Goal: Check status: Check status

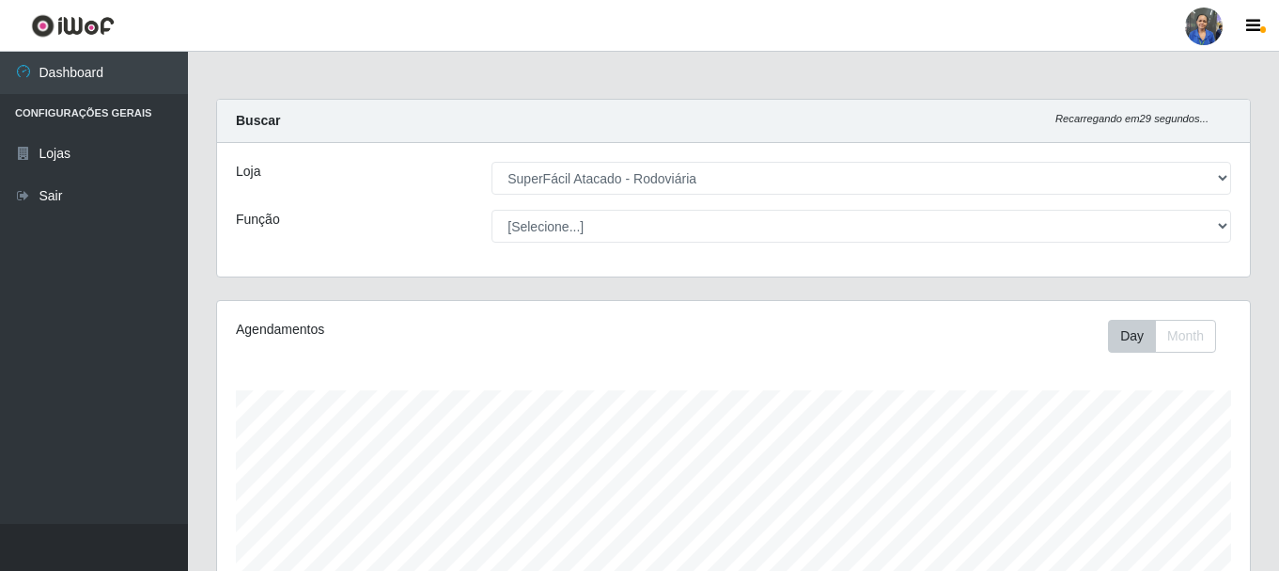
select select "400"
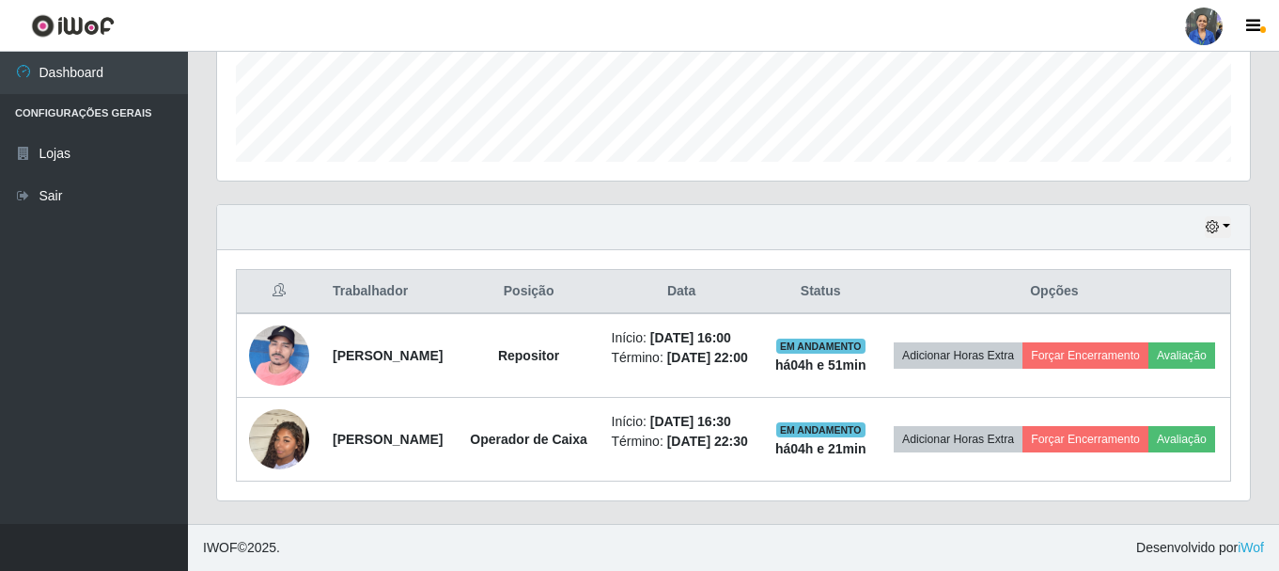
scroll to position [390, 1033]
click at [1214, 220] on icon "button" at bounding box center [1212, 226] width 13 height 13
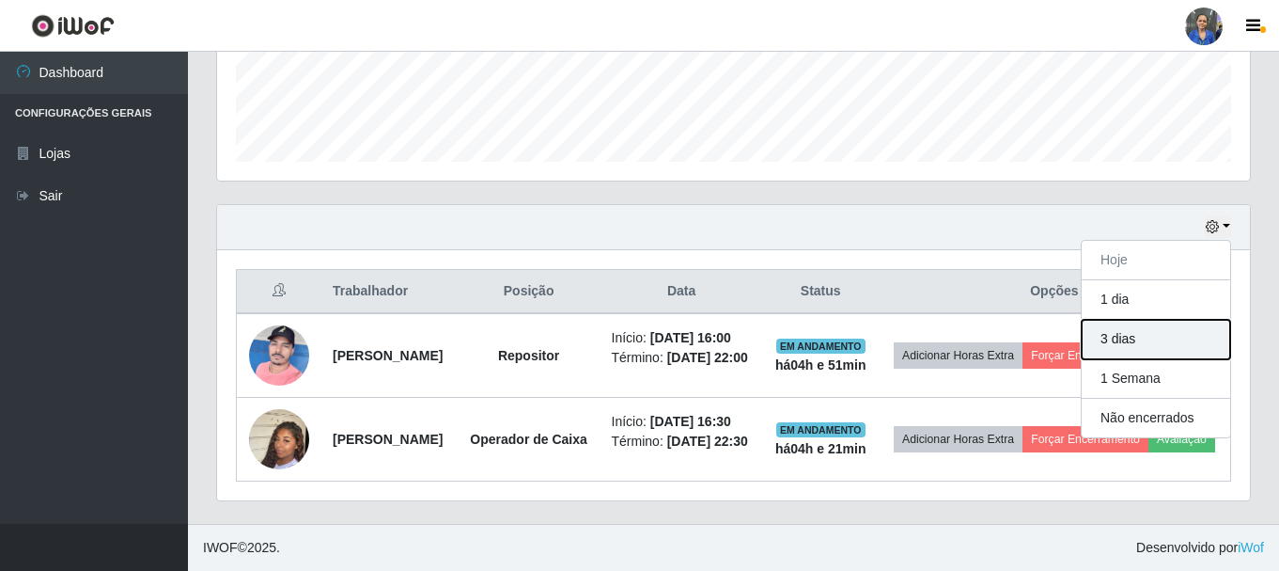
click at [1113, 320] on button "3 dias" at bounding box center [1156, 339] width 149 height 39
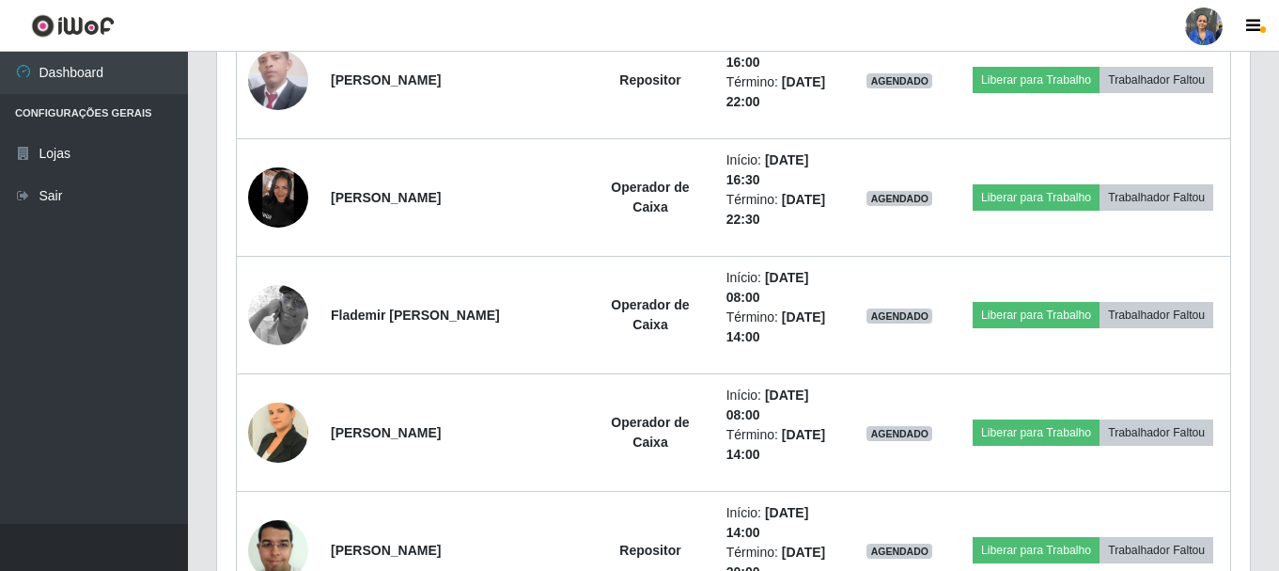
scroll to position [1197, 0]
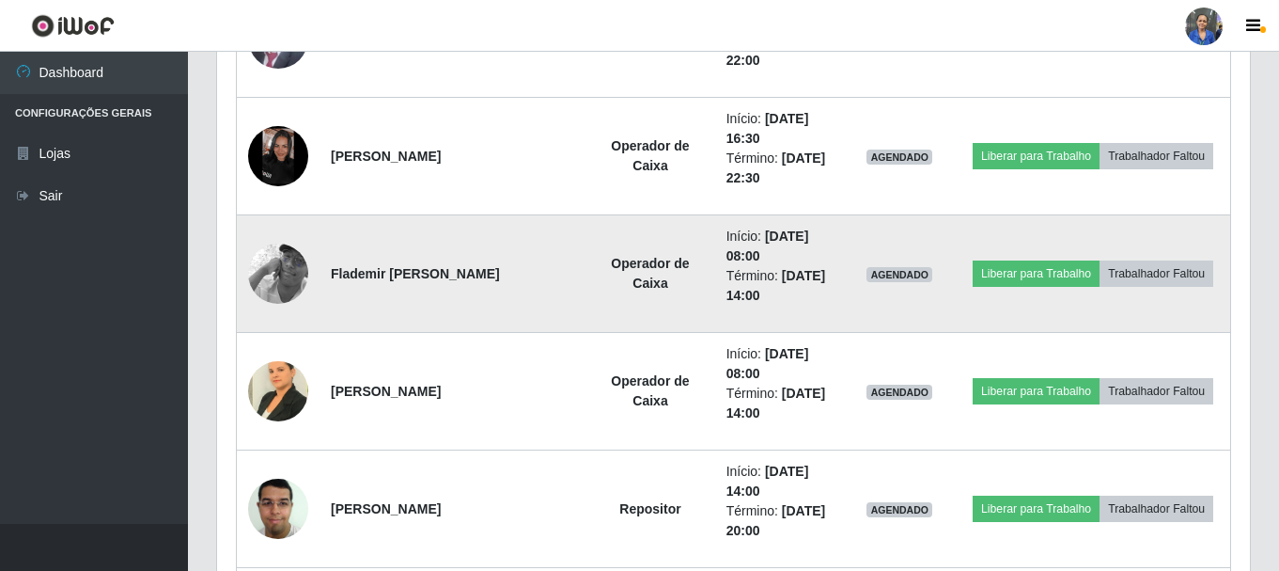
click at [278, 268] on img at bounding box center [278, 273] width 60 height 107
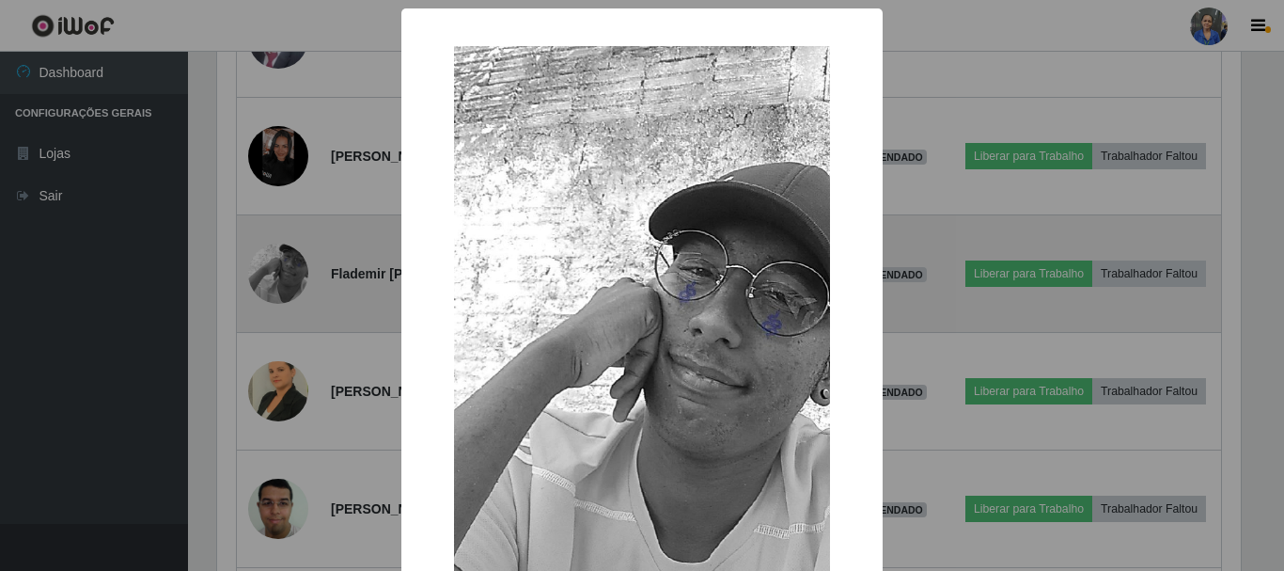
click at [278, 268] on div "× OK Cancel" at bounding box center [642, 285] width 1284 height 571
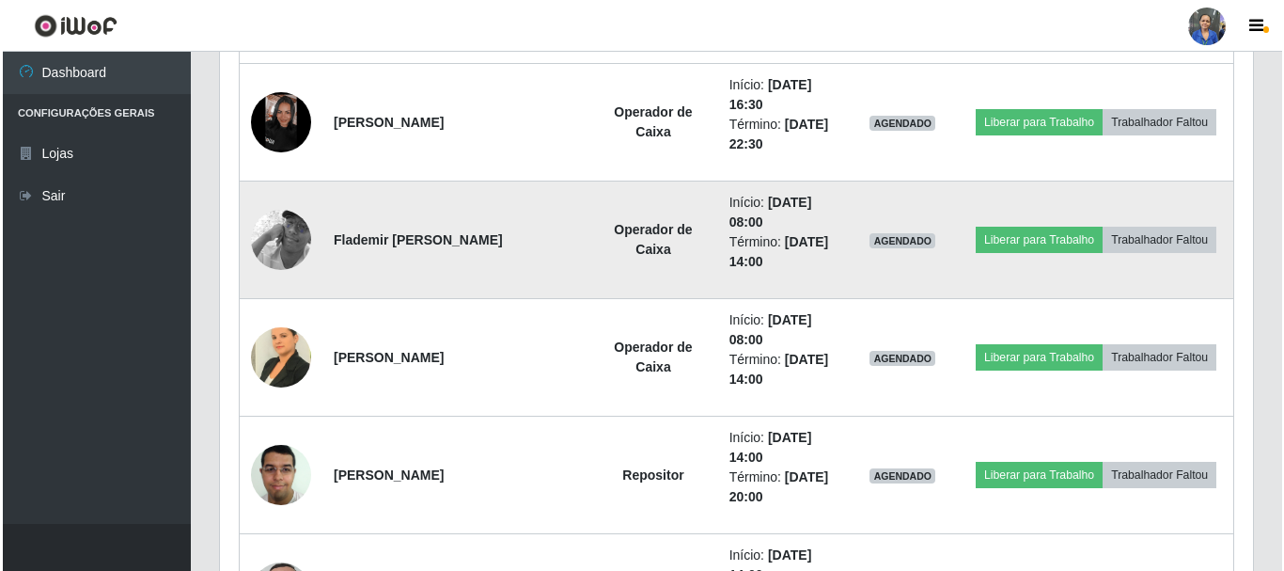
scroll to position [1291, 0]
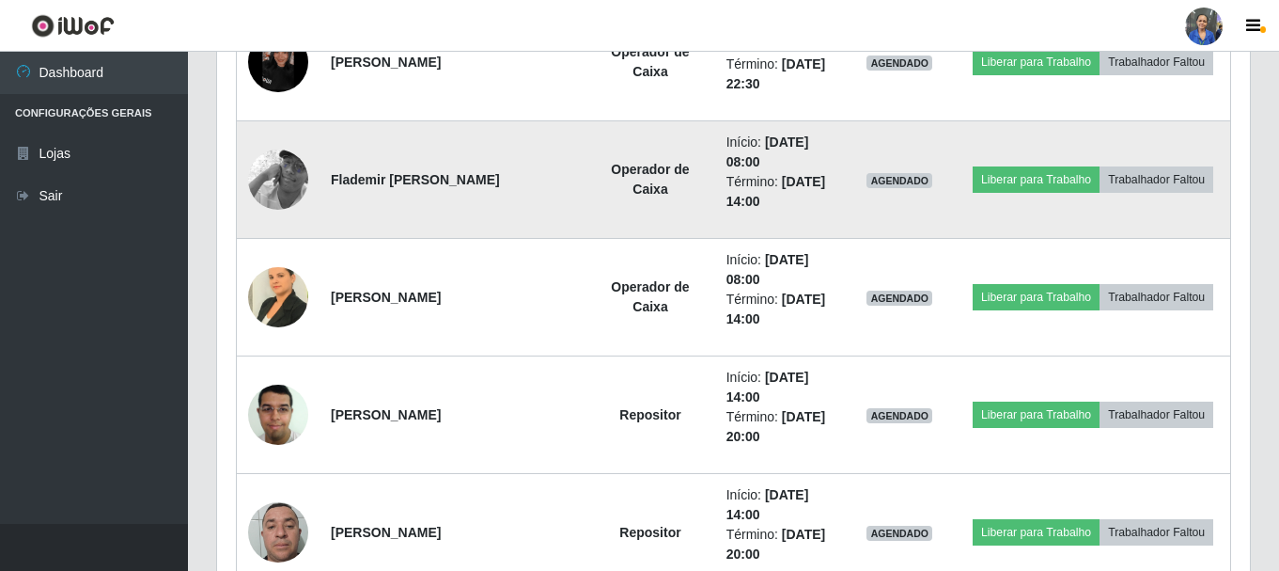
click at [289, 268] on img at bounding box center [278, 297] width 60 height 80
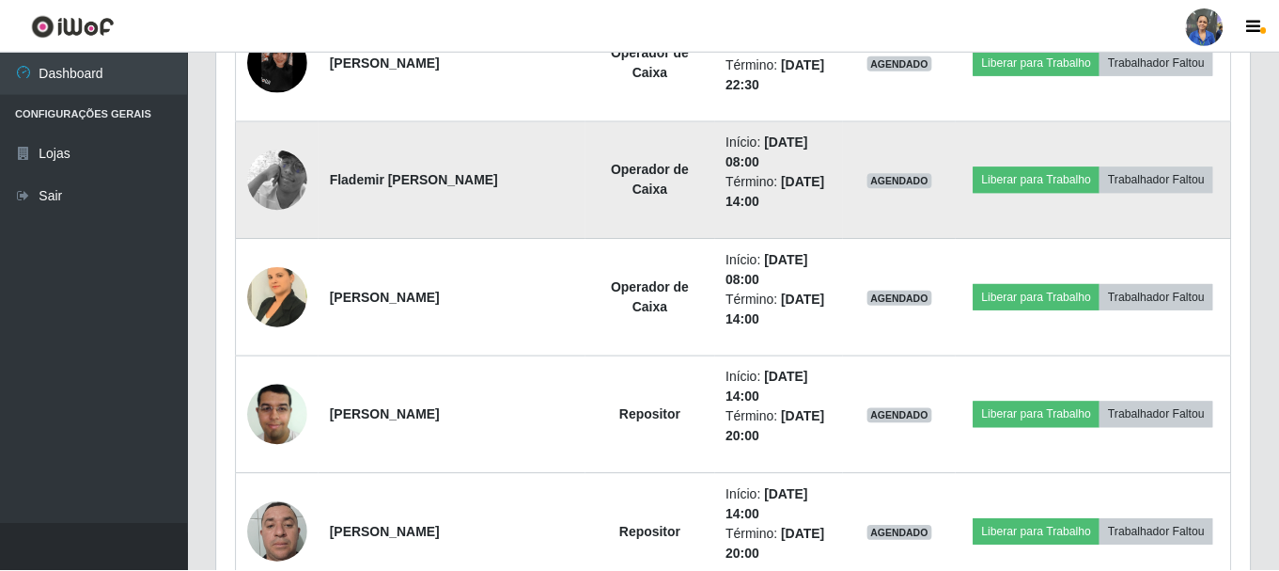
scroll to position [390, 1024]
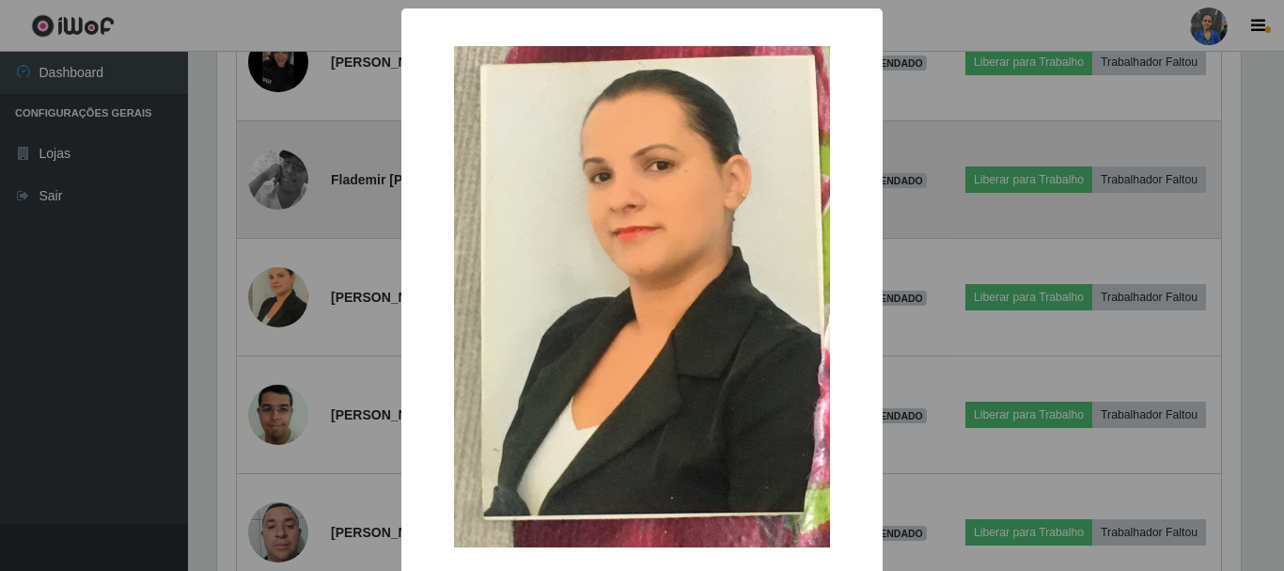
click at [289, 268] on div "× OK Cancel" at bounding box center [642, 285] width 1284 height 571
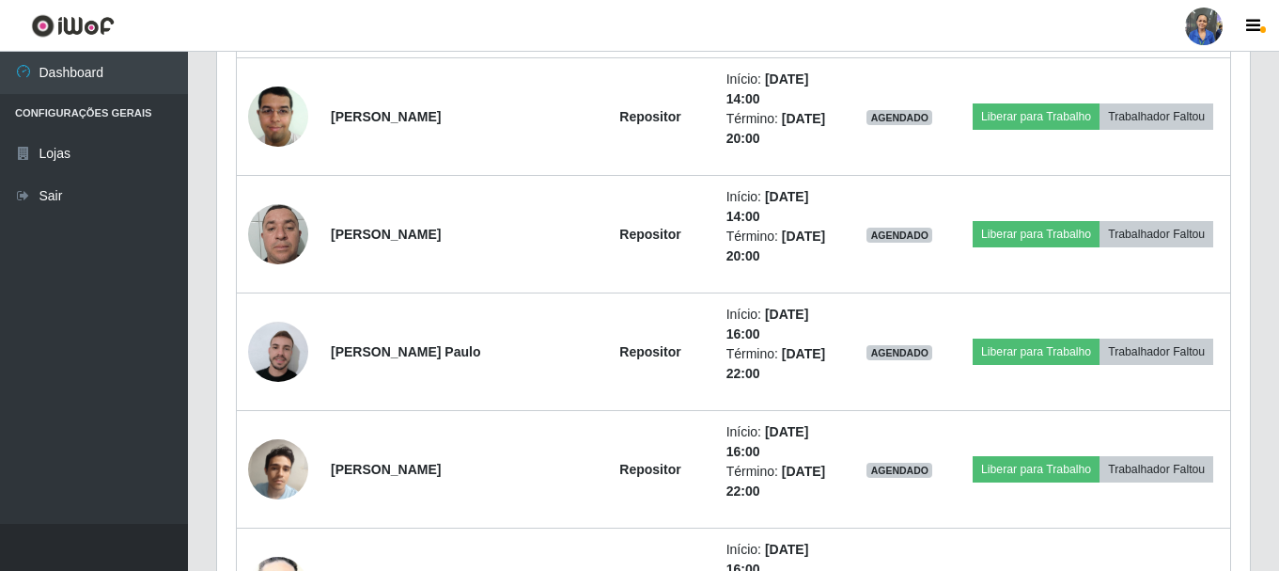
scroll to position [1667, 0]
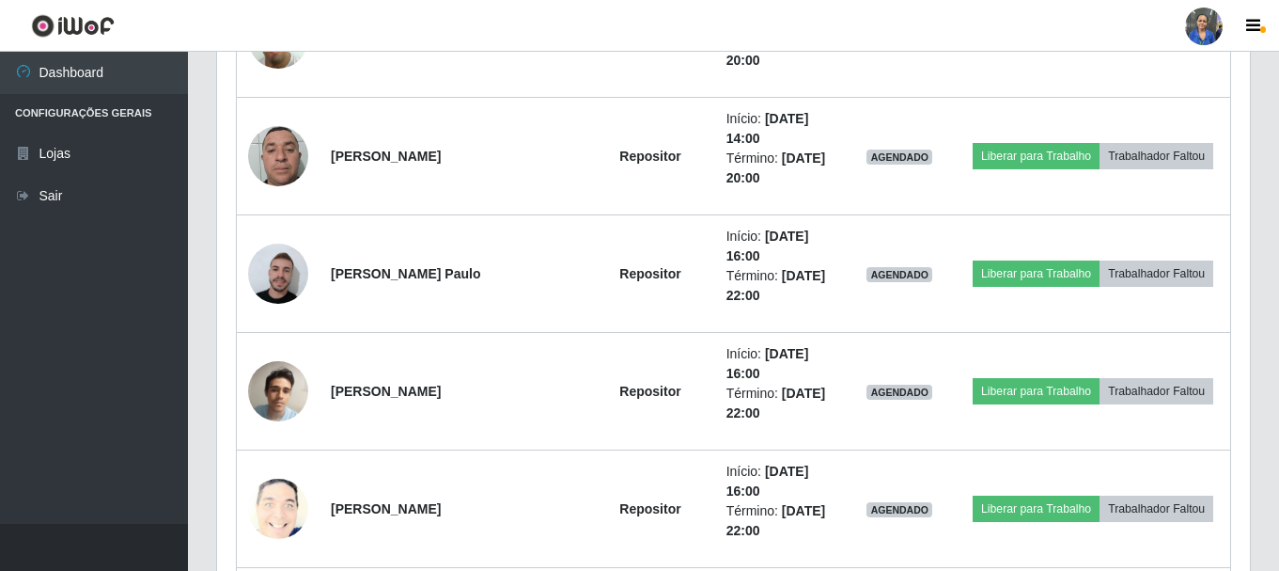
click at [289, 268] on img at bounding box center [278, 274] width 60 height 68
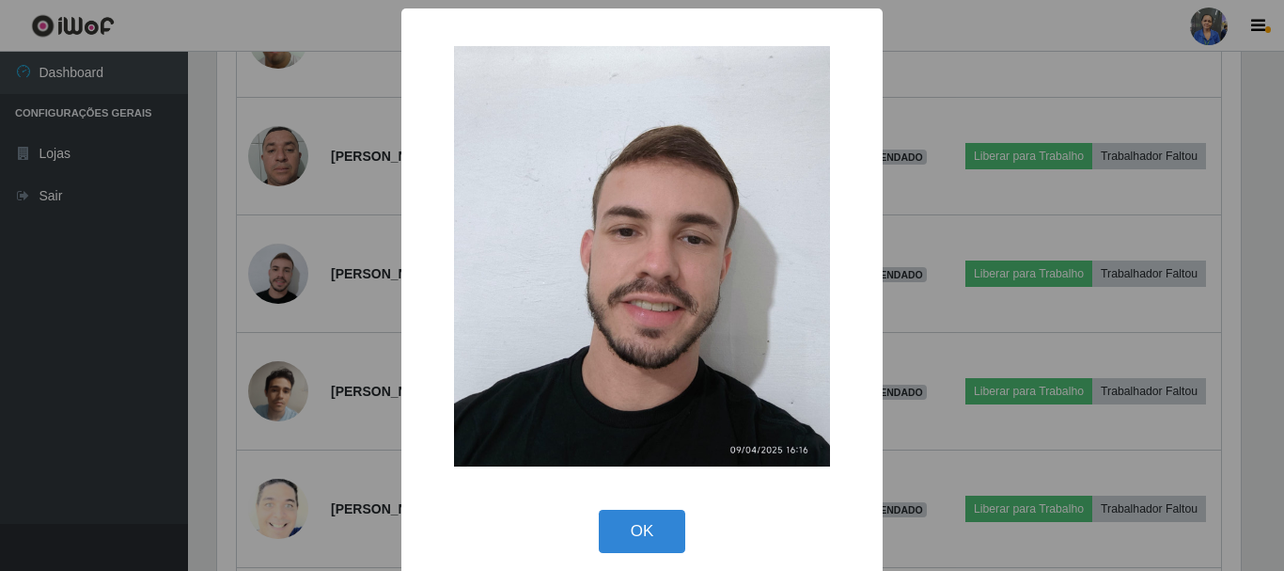
click at [289, 268] on div "× OK Cancel" at bounding box center [642, 285] width 1284 height 571
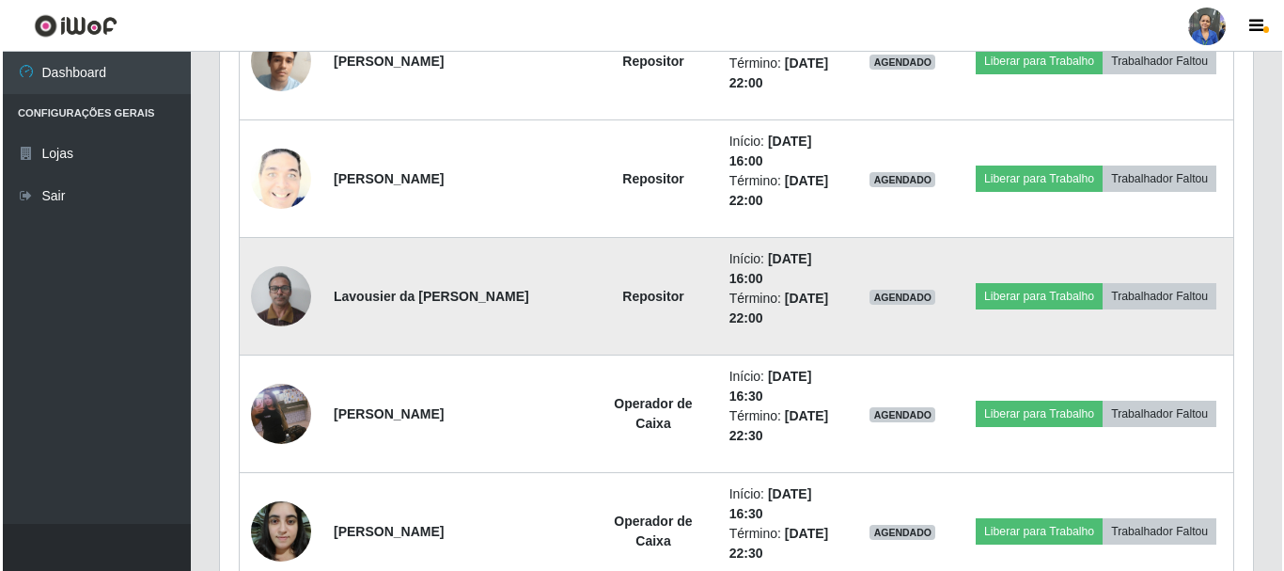
scroll to position [2043, 0]
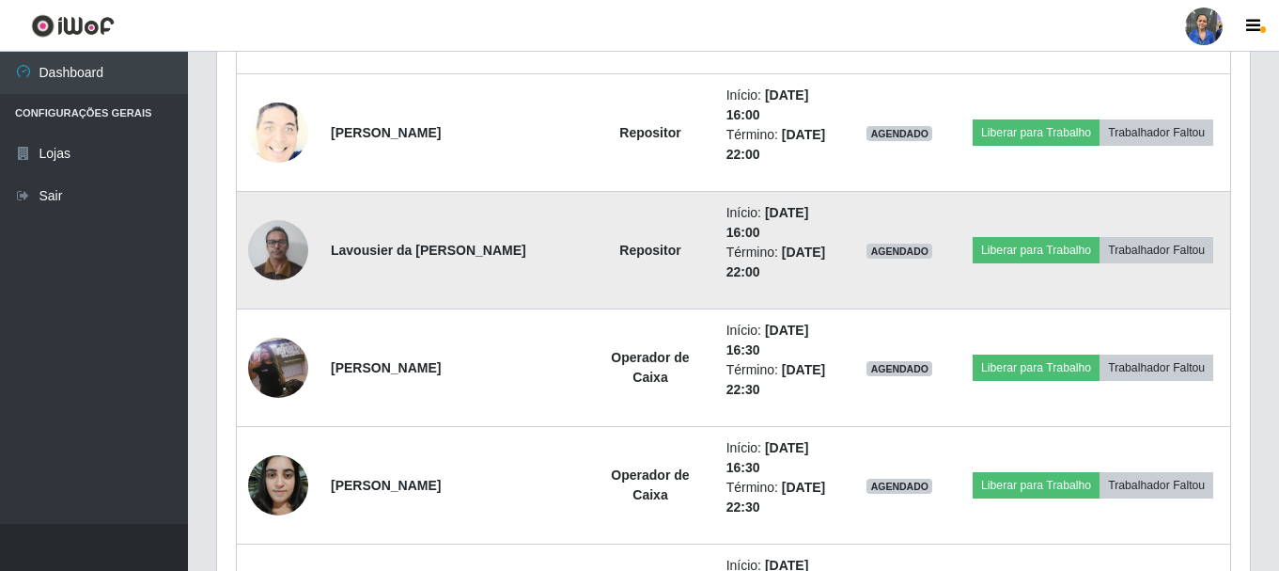
click at [286, 274] on img at bounding box center [278, 250] width 60 height 80
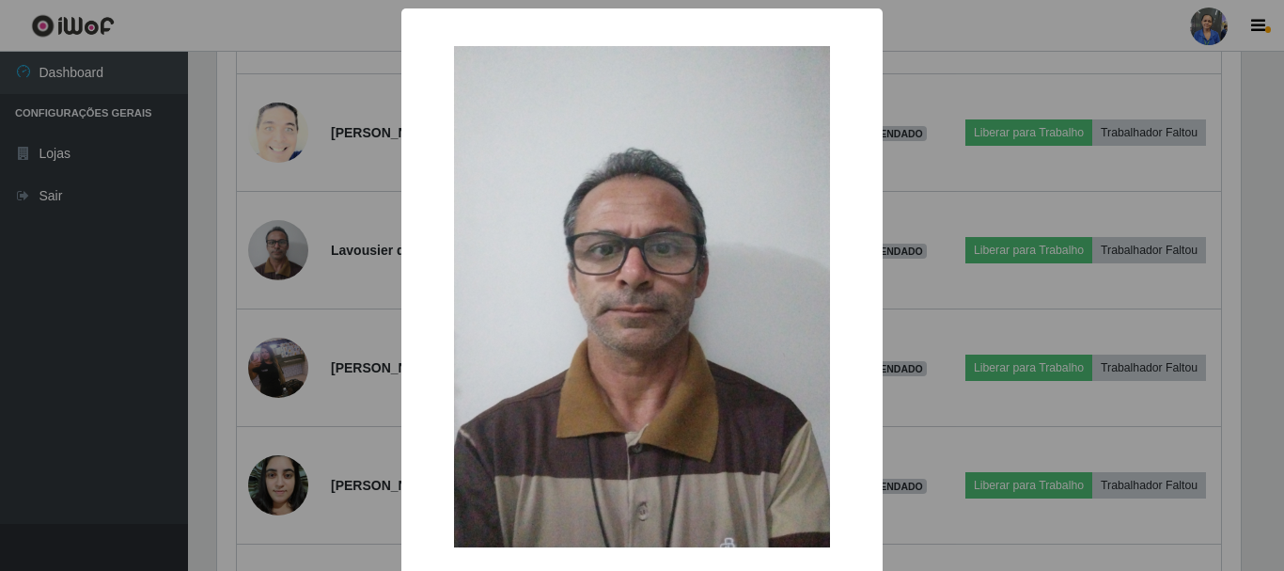
click at [286, 258] on div "× OK Cancel" at bounding box center [642, 285] width 1284 height 571
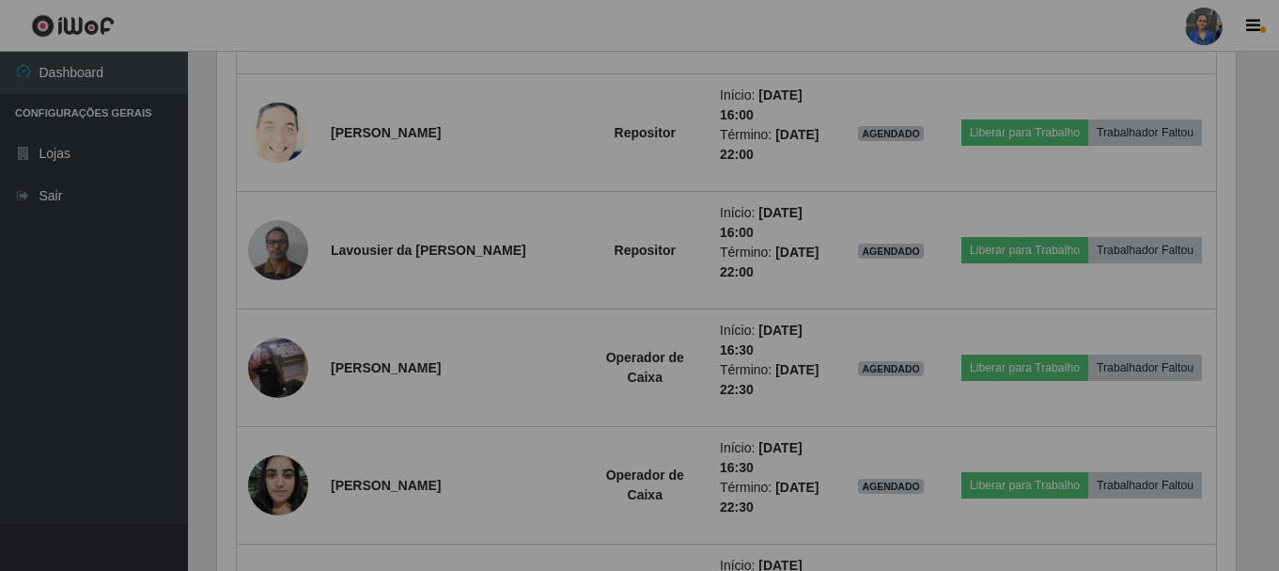
scroll to position [0, 0]
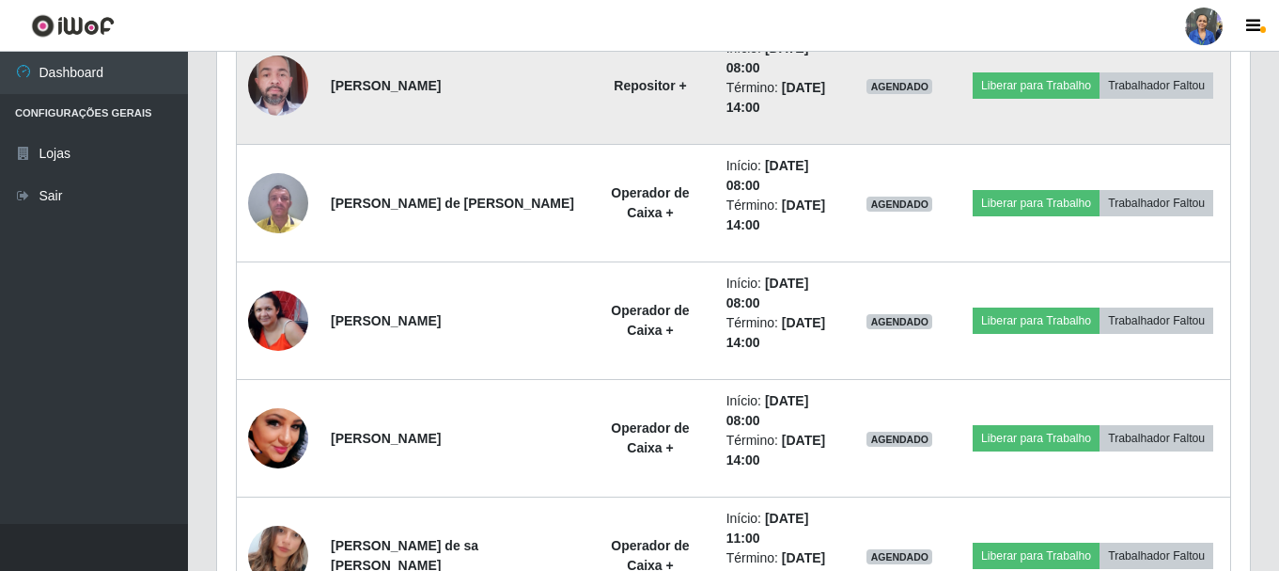
click at [275, 103] on img at bounding box center [278, 85] width 60 height 80
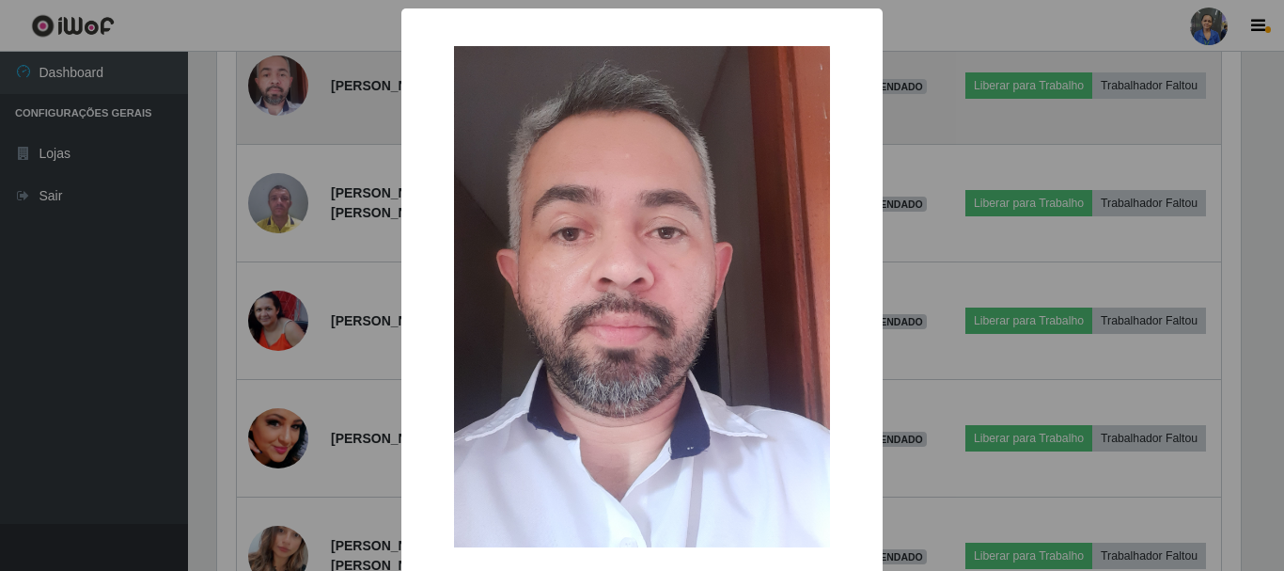
click at [275, 103] on div "× OK Cancel" at bounding box center [642, 285] width 1284 height 571
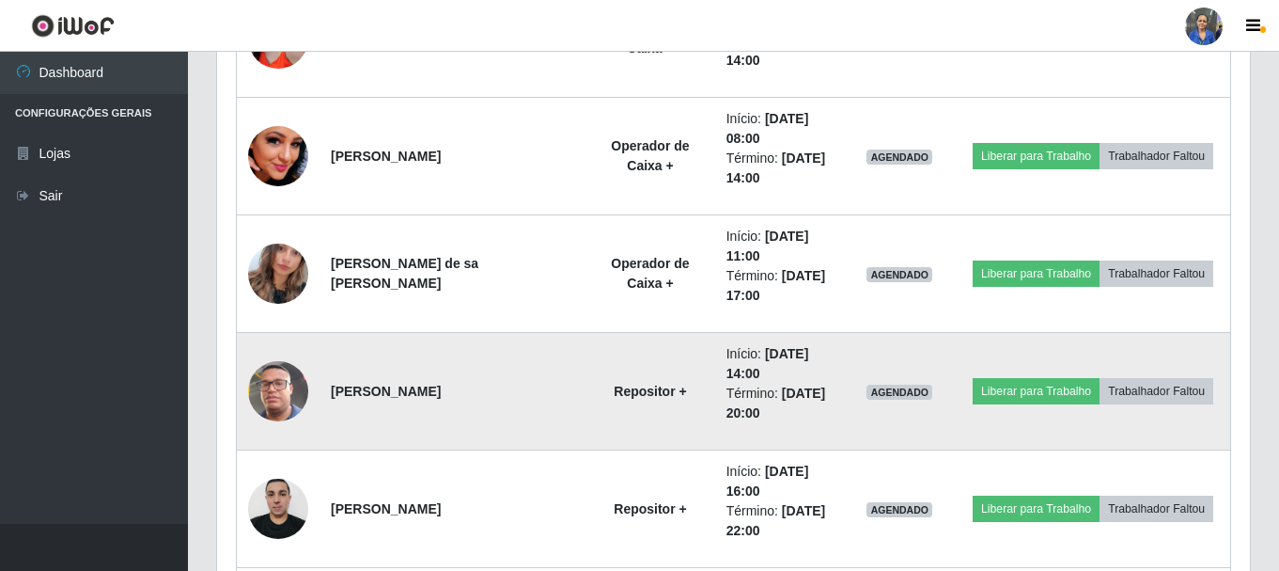
click at [279, 390] on img at bounding box center [278, 390] width 60 height 107
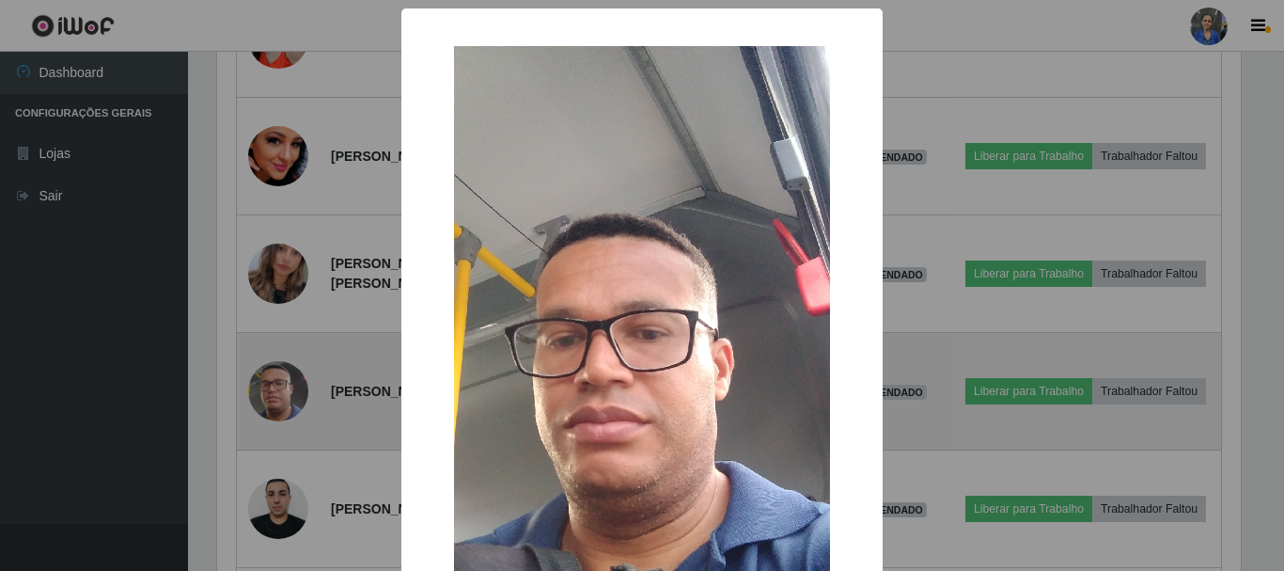
click at [279, 390] on div "× OK Cancel" at bounding box center [642, 285] width 1284 height 571
